Goal: Task Accomplishment & Management: Manage account settings

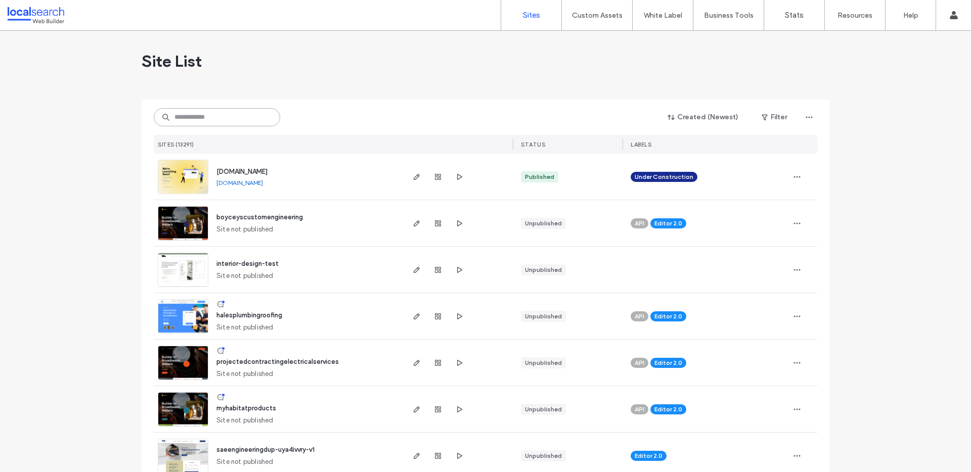
click at [218, 111] on input at bounding box center [217, 117] width 126 height 18
type input "*"
click at [218, 122] on input "*" at bounding box center [217, 117] width 126 height 18
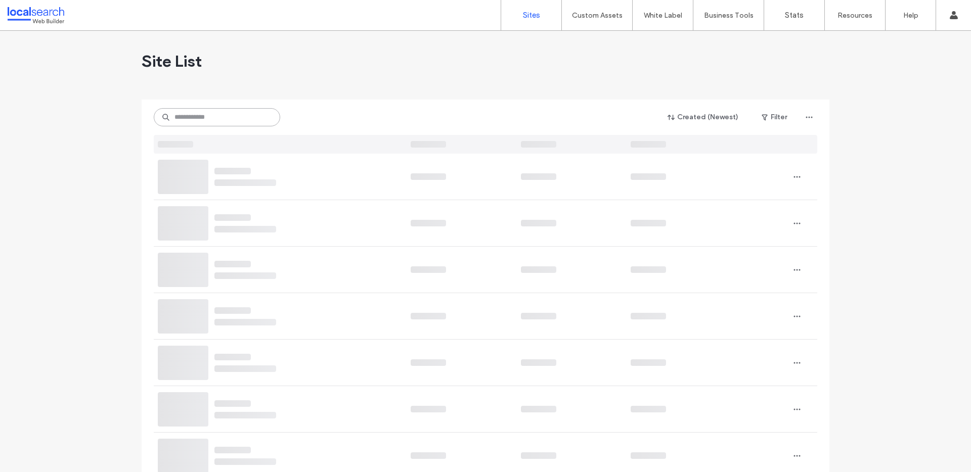
paste input "**********"
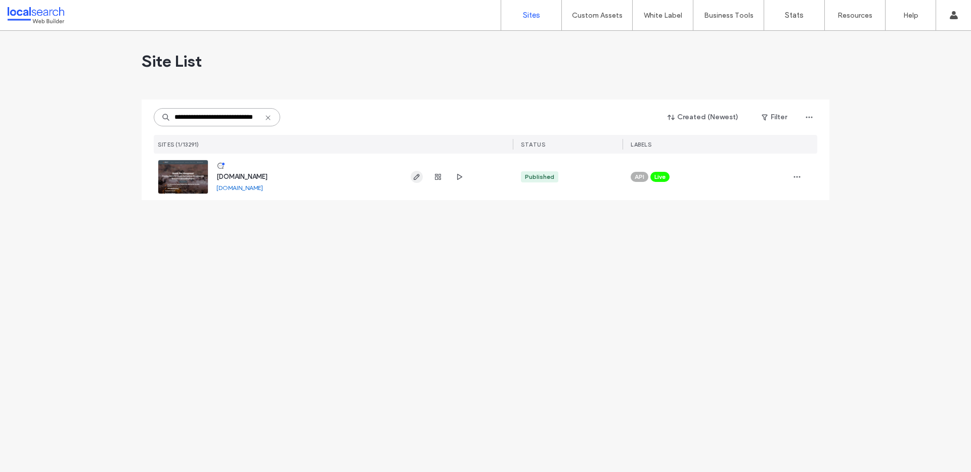
type input "**********"
drag, startPoint x: 420, startPoint y: 177, endPoint x: 426, endPoint y: 180, distance: 6.3
click at [420, 177] on span "button" at bounding box center [417, 177] width 12 height 12
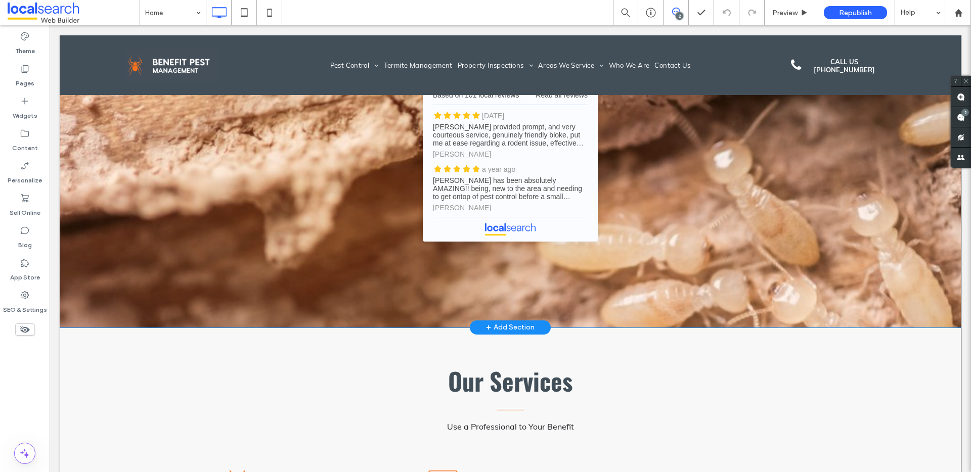
scroll to position [1822, 0]
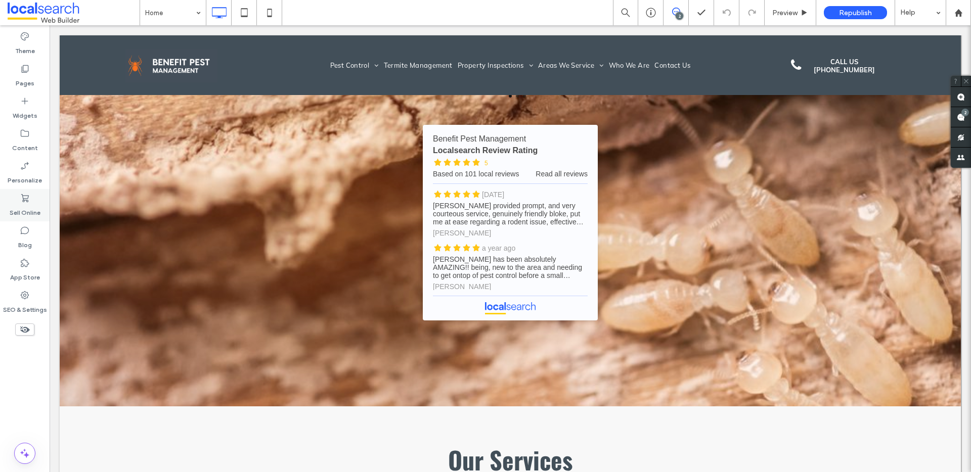
click at [33, 206] on label "Sell Online" at bounding box center [25, 210] width 31 height 14
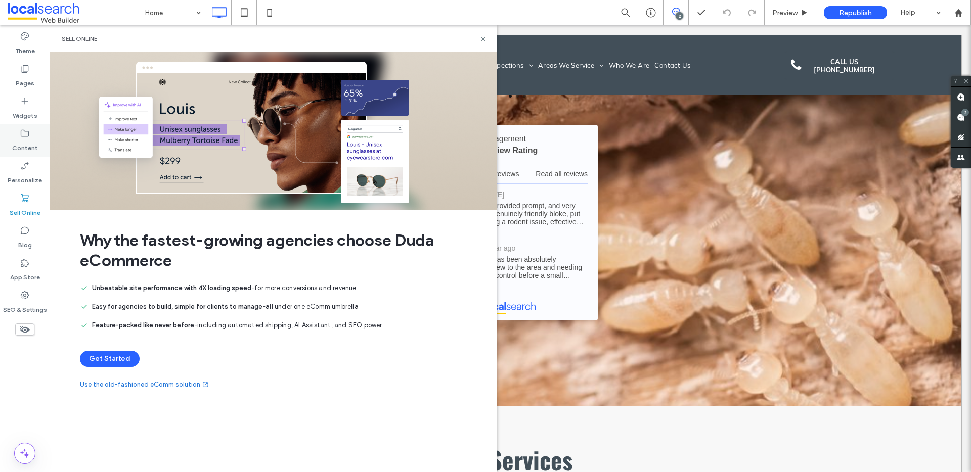
click at [28, 139] on label "Content" at bounding box center [25, 146] width 26 height 14
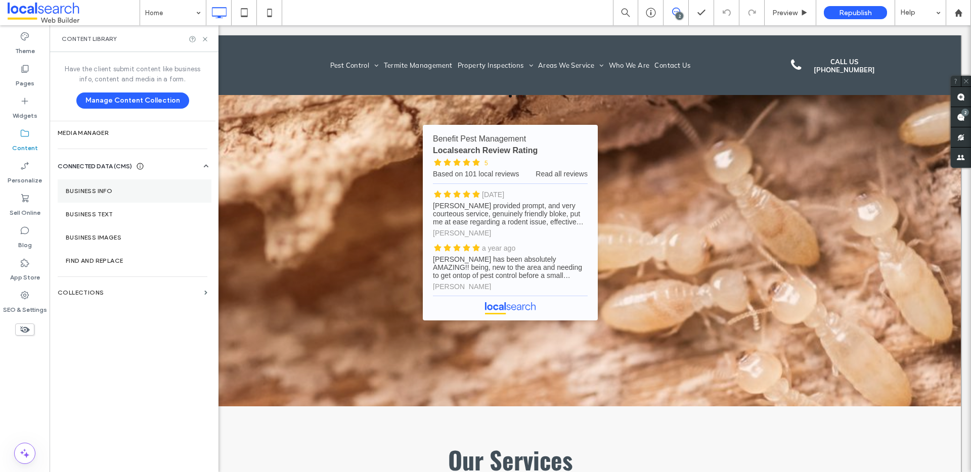
click at [91, 191] on label "Business Info" at bounding box center [135, 191] width 138 height 7
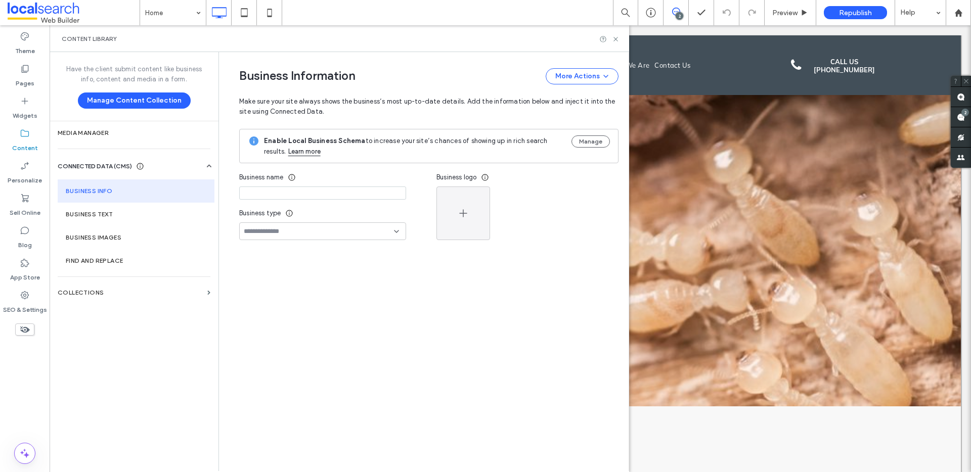
type input "**********"
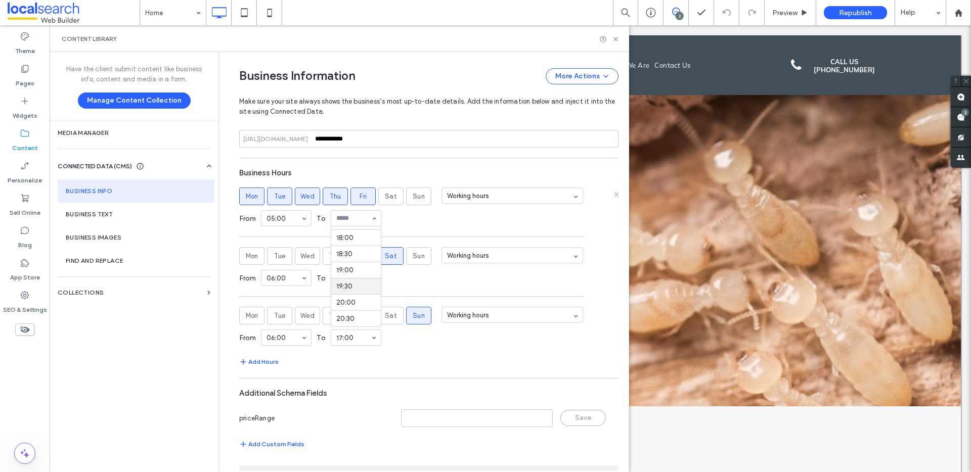
scroll to position [579, 0]
click at [422, 216] on div "From 05:00 To 19:00" at bounding box center [428, 218] width 379 height 26
click at [416, 276] on div "From 08:00 To 17:00" at bounding box center [428, 278] width 379 height 26
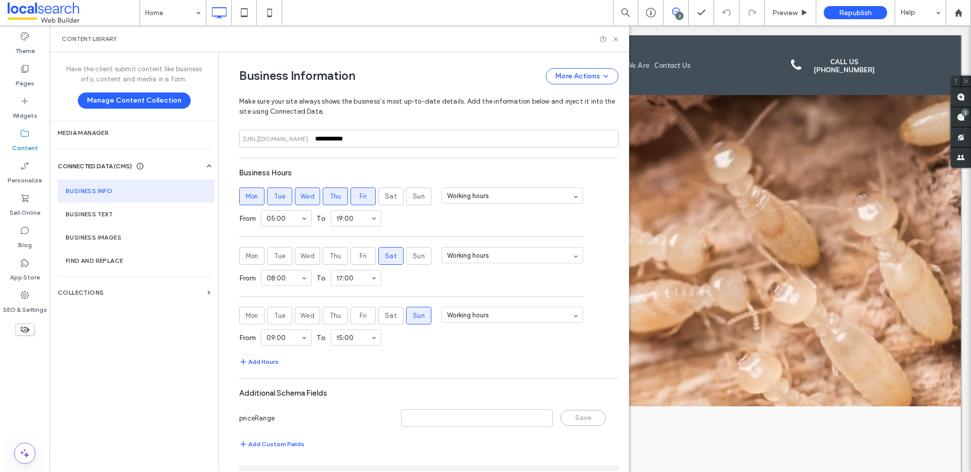
click at [419, 355] on section "Business Hours Mon Tue Wed Thu Fri Sat Sun Working hours From 05:00 To 19:00 Mo…" at bounding box center [428, 265] width 379 height 205
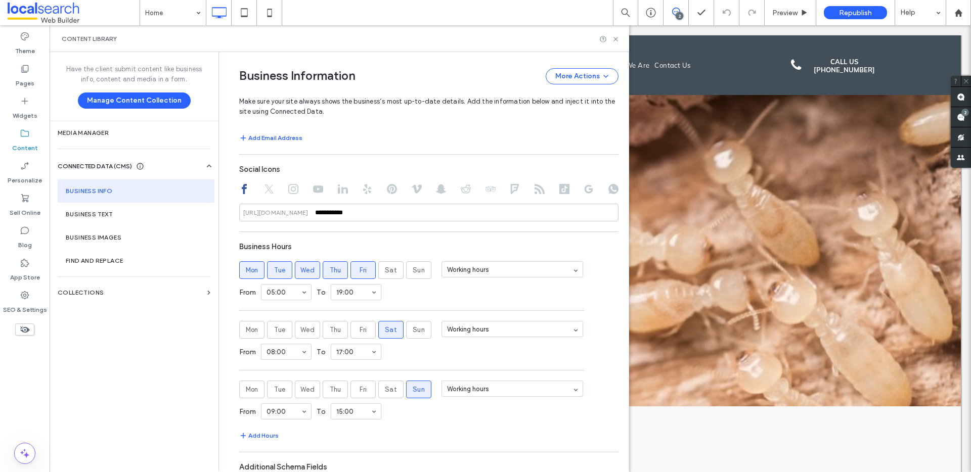
scroll to position [357, 0]
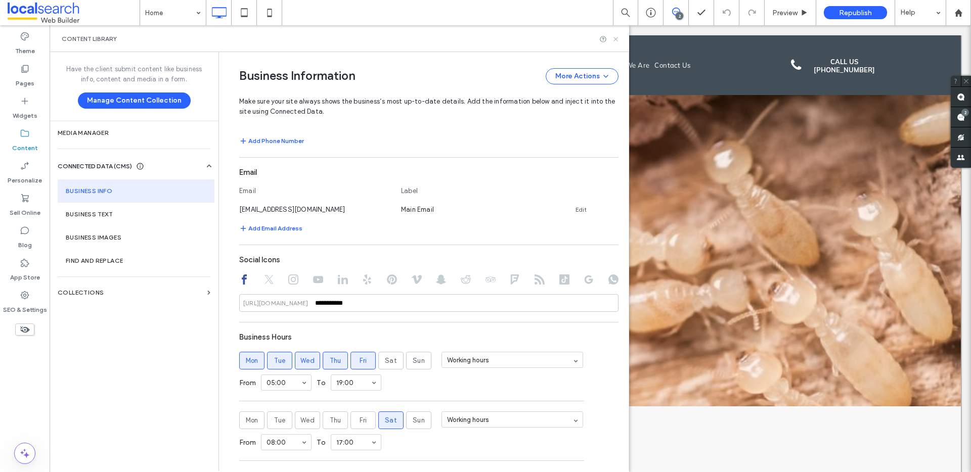
click at [614, 37] on icon at bounding box center [616, 39] width 8 height 8
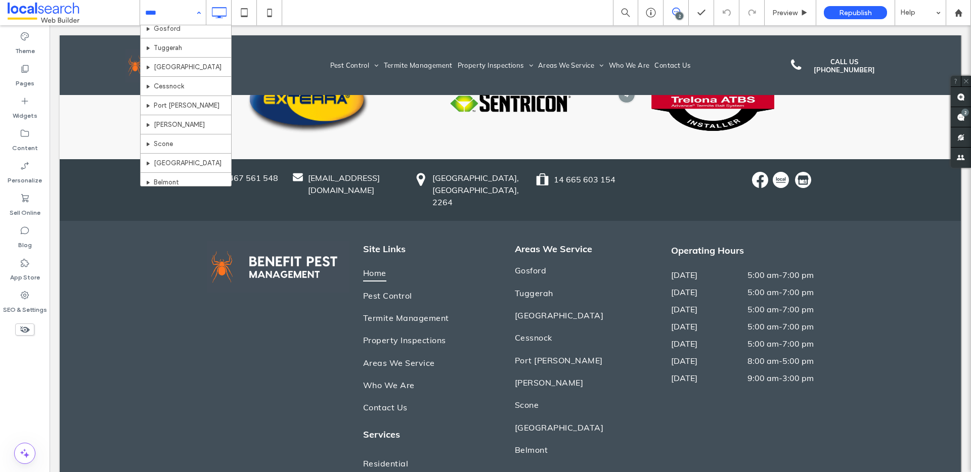
scroll to position [222, 0]
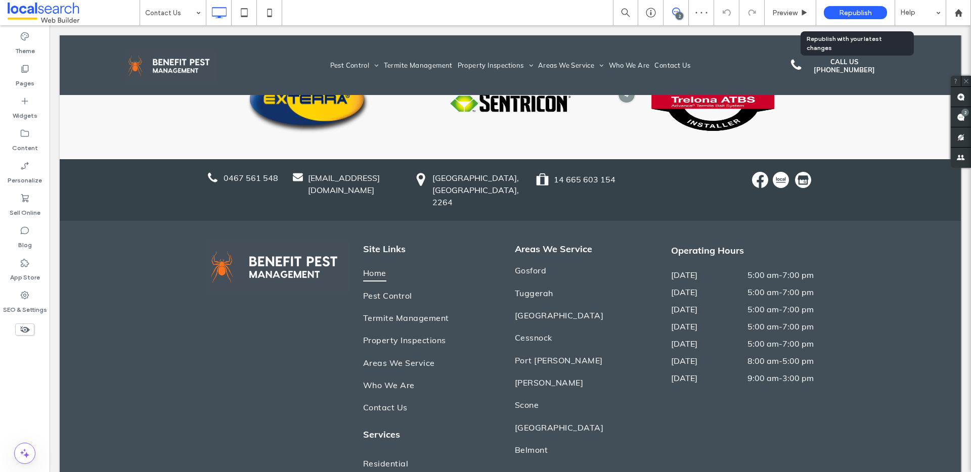
click at [880, 13] on div "Republish" at bounding box center [855, 12] width 63 height 13
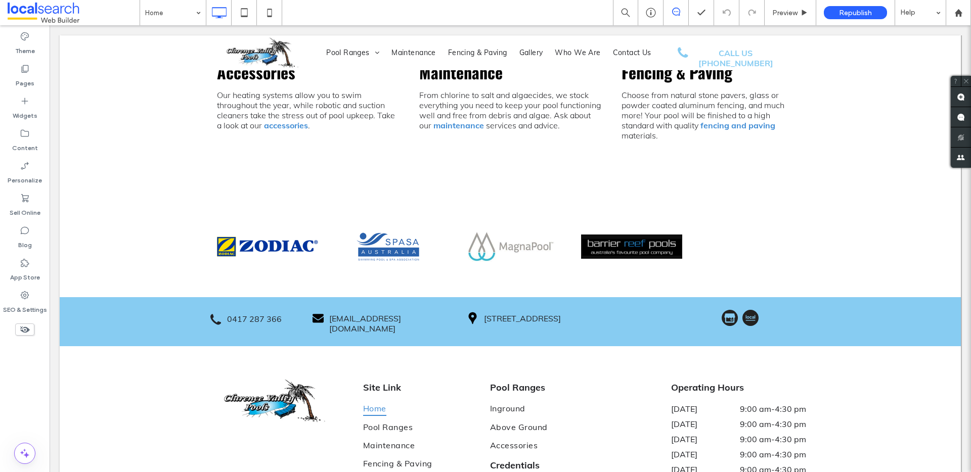
scroll to position [1738, 0]
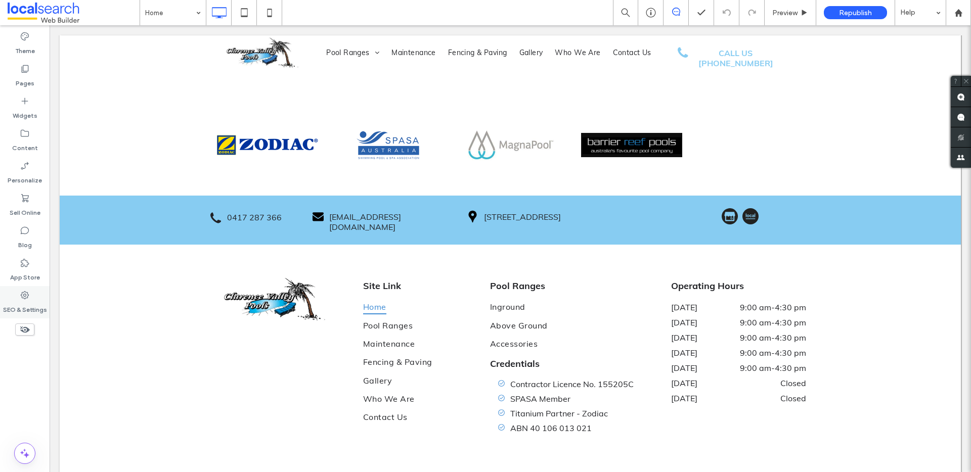
click at [27, 294] on use at bounding box center [25, 295] width 8 height 8
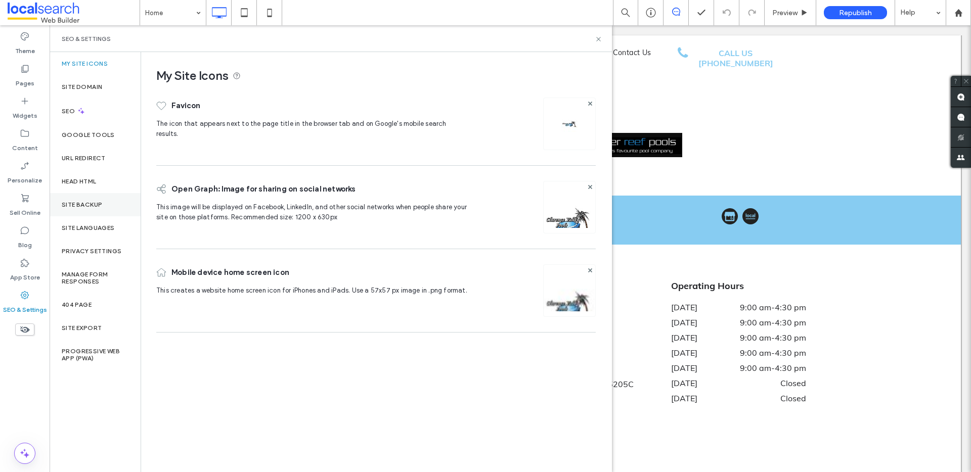
click at [97, 202] on label "Site Backup" at bounding box center [82, 204] width 40 height 7
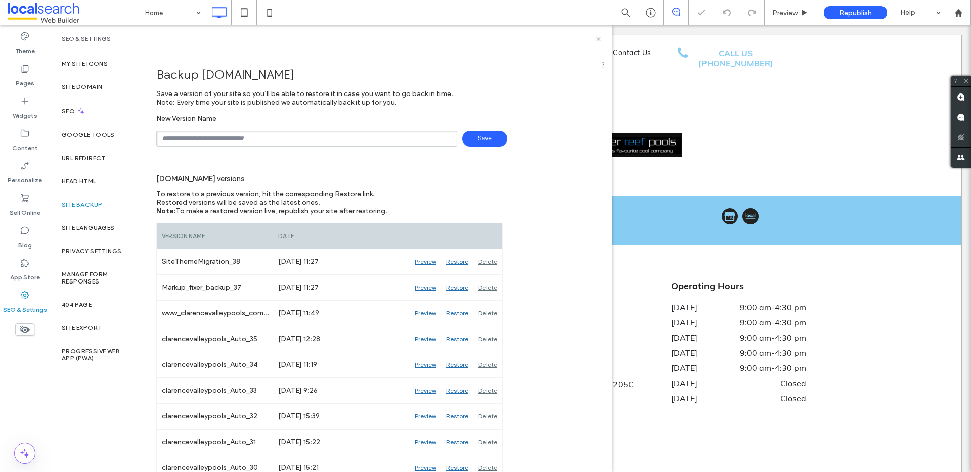
click at [218, 140] on input "text" at bounding box center [306, 139] width 301 height 16
type input "**********"
click at [483, 133] on span "Save" at bounding box center [484, 139] width 45 height 16
click at [598, 38] on use at bounding box center [598, 39] width 4 height 4
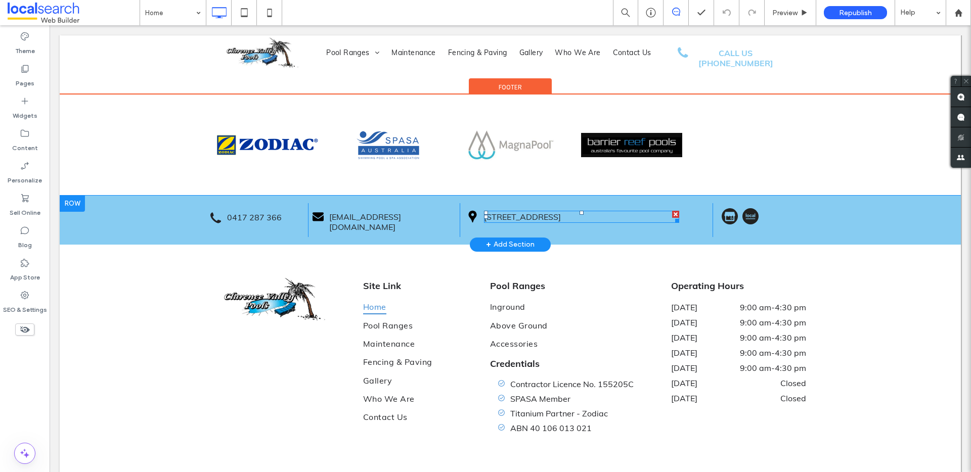
click at [673, 211] on div at bounding box center [675, 214] width 7 height 7
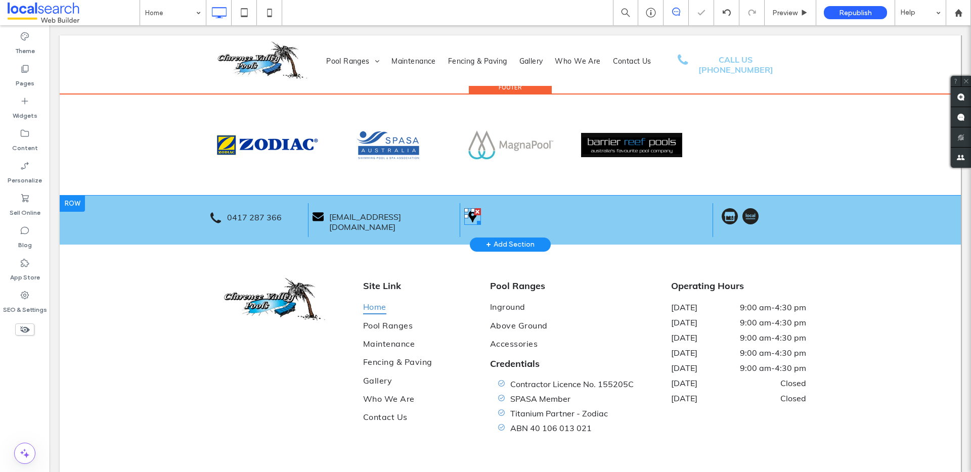
click at [474, 208] on div at bounding box center [477, 211] width 7 height 7
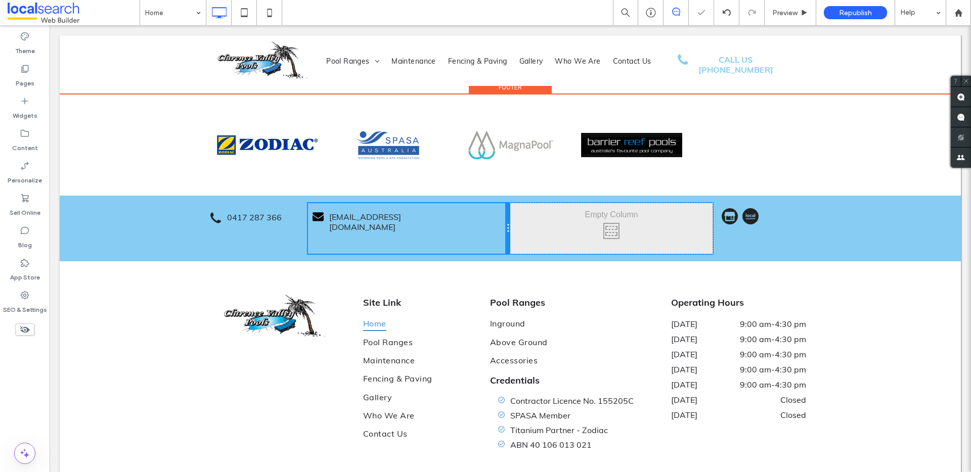
drag, startPoint x: 452, startPoint y: 165, endPoint x: 505, endPoint y: 164, distance: 53.1
click at [505, 203] on div at bounding box center [507, 228] width 5 height 51
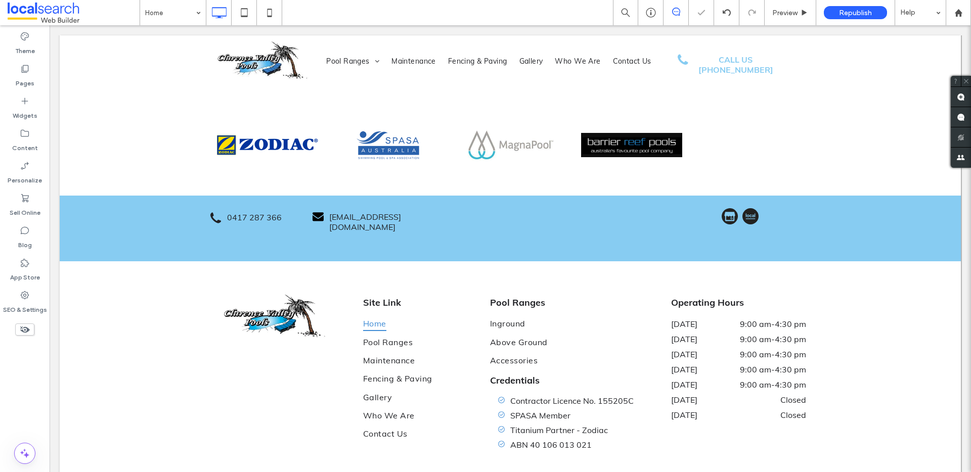
click at [706, 203] on div at bounding box center [709, 206] width 7 height 7
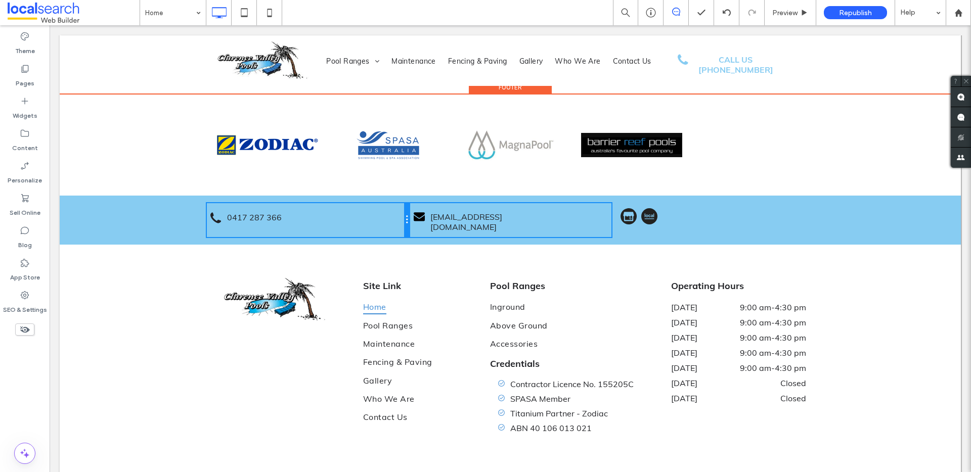
drag, startPoint x: 404, startPoint y: 163, endPoint x: 467, endPoint y: 196, distance: 70.6
click at [418, 203] on div "0417 287 366 Click To Paste office@clarencevalleypools.com Click To Paste Click…" at bounding box center [510, 220] width 607 height 34
drag, startPoint x: 619, startPoint y: 164, endPoint x: 606, endPoint y: 166, distance: 12.8
click at [606, 203] on div "0417 287 366 Click To Paste office@clarencevalleypools.com Click To Paste L:0 C…" at bounding box center [510, 220] width 607 height 34
drag, startPoint x: 603, startPoint y: 164, endPoint x: 486, endPoint y: 177, distance: 118.5
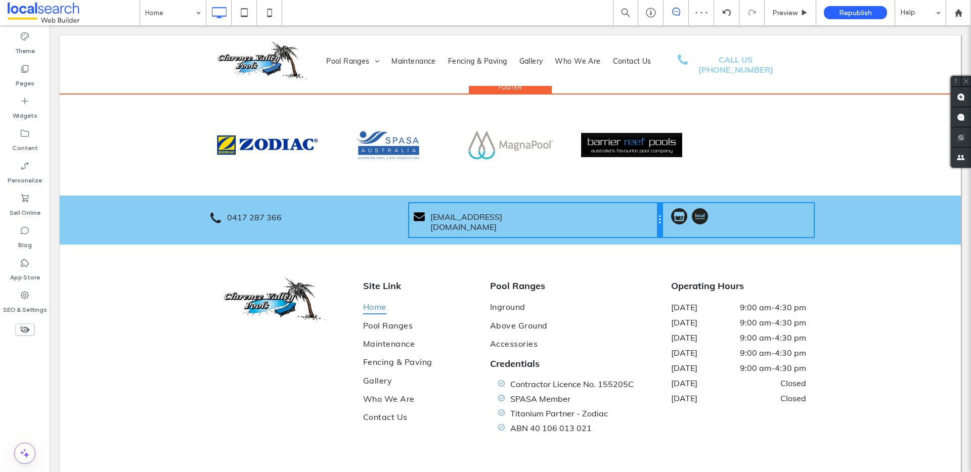
click at [631, 203] on div "office@clarencevalleypools.com Click To Paste" at bounding box center [535, 220] width 253 height 34
drag, startPoint x: 406, startPoint y: 164, endPoint x: 436, endPoint y: 163, distance: 30.9
click at [436, 203] on div "0417 287 366 Click To Paste" at bounding box center [333, 220] width 253 height 34
drag, startPoint x: 453, startPoint y: 162, endPoint x: 421, endPoint y: 163, distance: 31.9
click at [421, 203] on div "0417 287 366 Click To Paste office@clarencevalleypools.com Click To Paste Click…" at bounding box center [510, 220] width 607 height 34
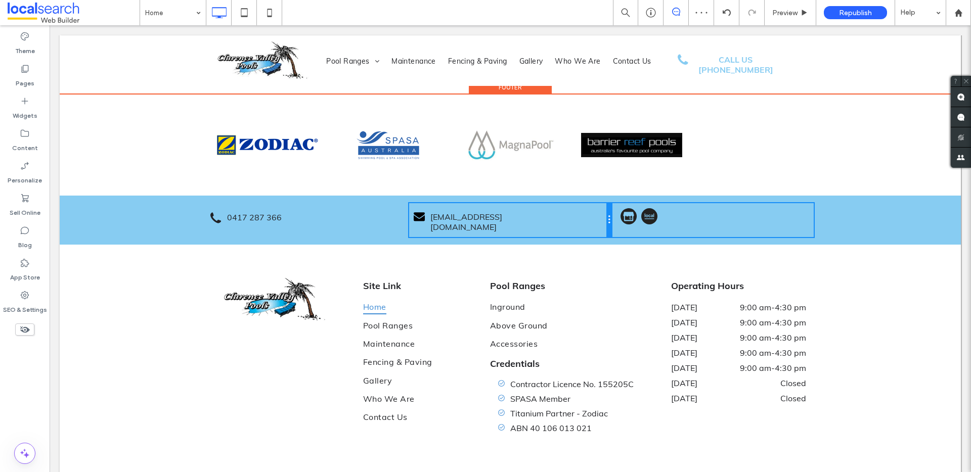
drag, startPoint x: 658, startPoint y: 164, endPoint x: 725, endPoint y: 216, distance: 85.2
click at [627, 203] on div "0417 287 366 Click To Paste office@clarencevalleypools.com Click To Paste Click…" at bounding box center [510, 220] width 607 height 34
drag, startPoint x: 605, startPoint y: 168, endPoint x: 648, endPoint y: 164, distance: 43.1
click at [648, 203] on div "office@clarencevalleypools.com Click To Paste" at bounding box center [535, 220] width 253 height 34
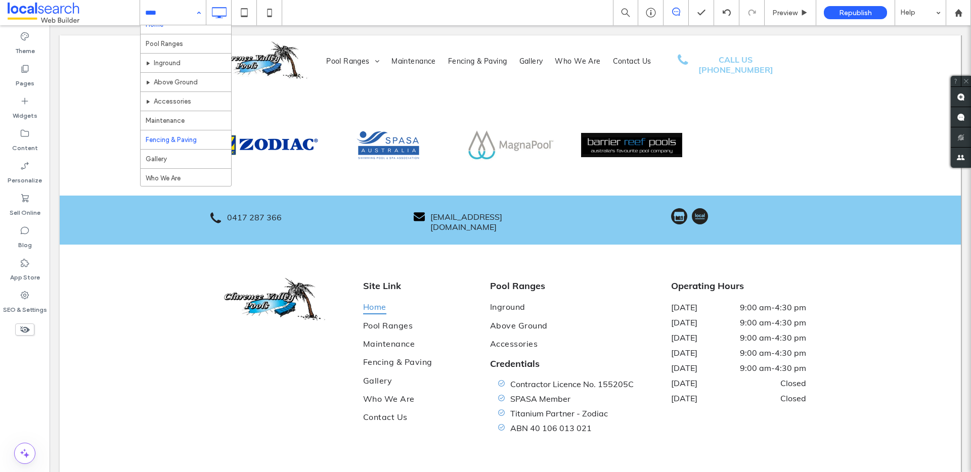
scroll to position [30, 0]
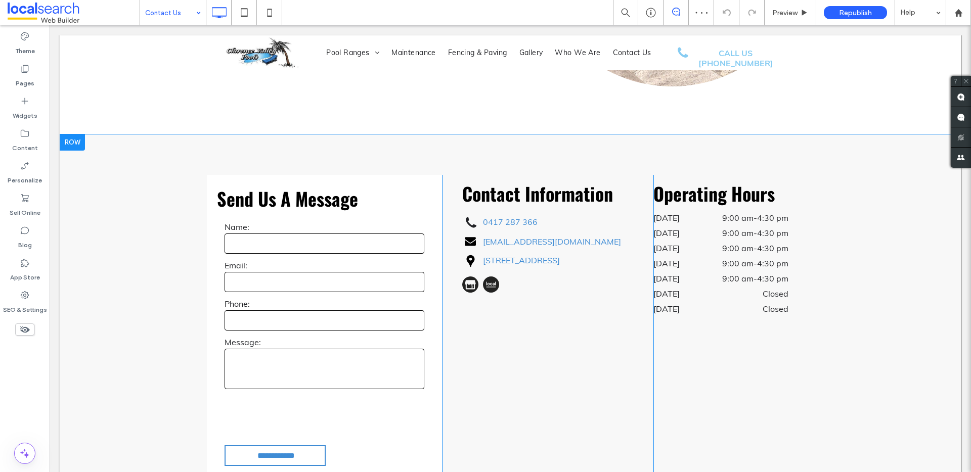
scroll to position [535, 0]
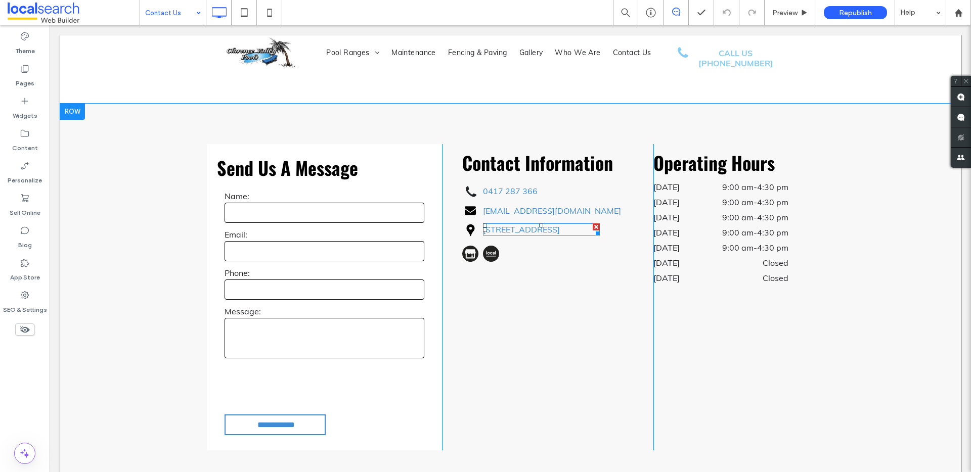
click at [593, 226] on div at bounding box center [596, 227] width 7 height 7
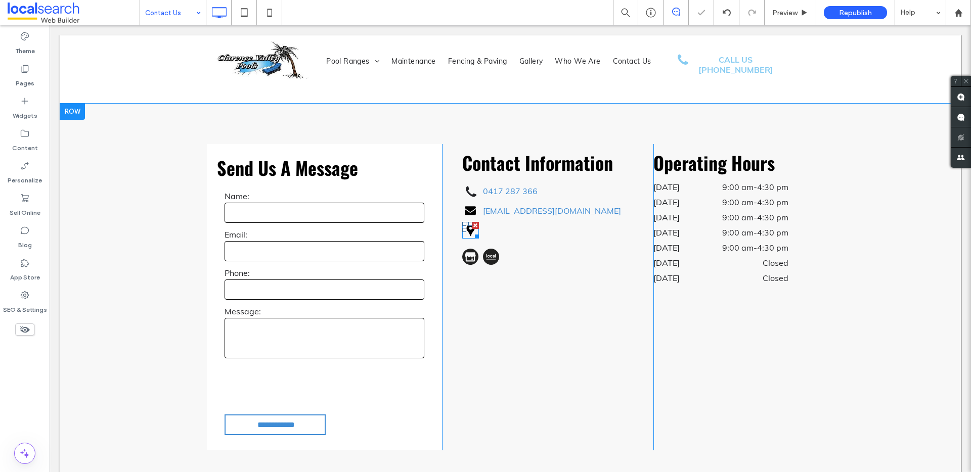
click at [472, 226] on div at bounding box center [475, 225] width 7 height 7
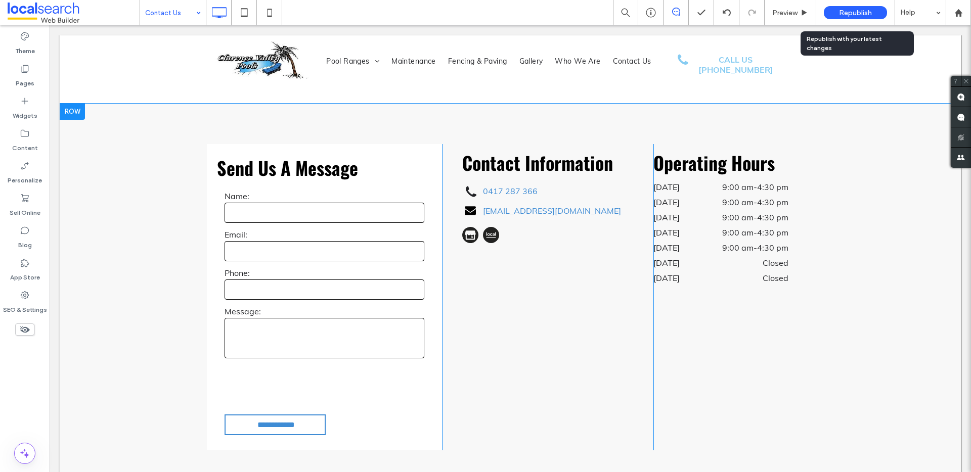
click at [836, 12] on div "Republish" at bounding box center [855, 12] width 63 height 13
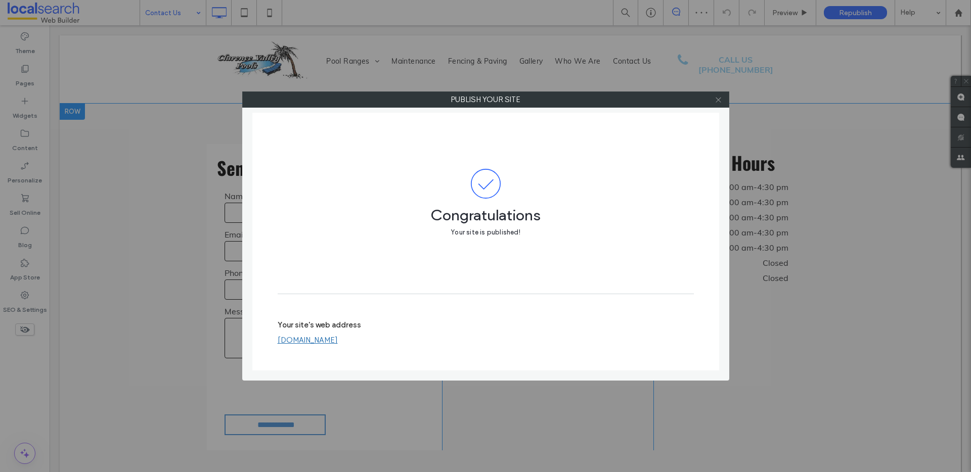
click at [717, 100] on icon at bounding box center [719, 100] width 8 height 8
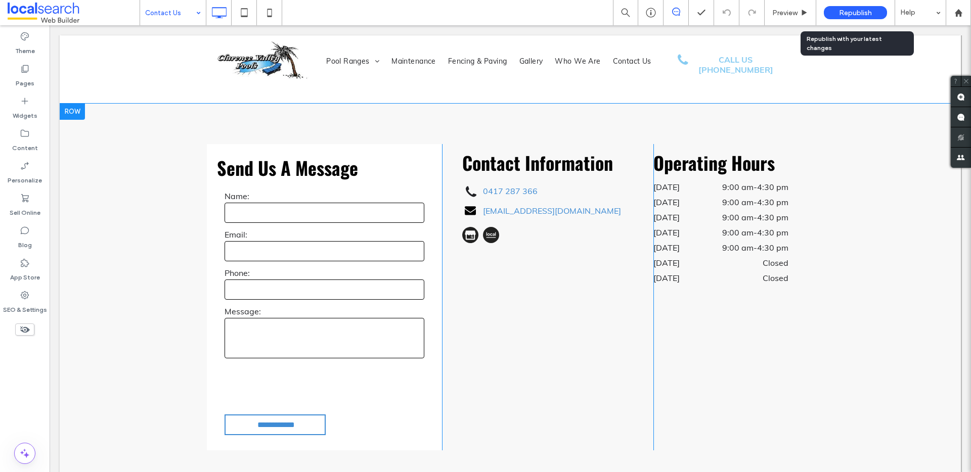
click at [849, 10] on span "Republish" at bounding box center [855, 13] width 33 height 9
